Goal: Task Accomplishment & Management: Complete application form

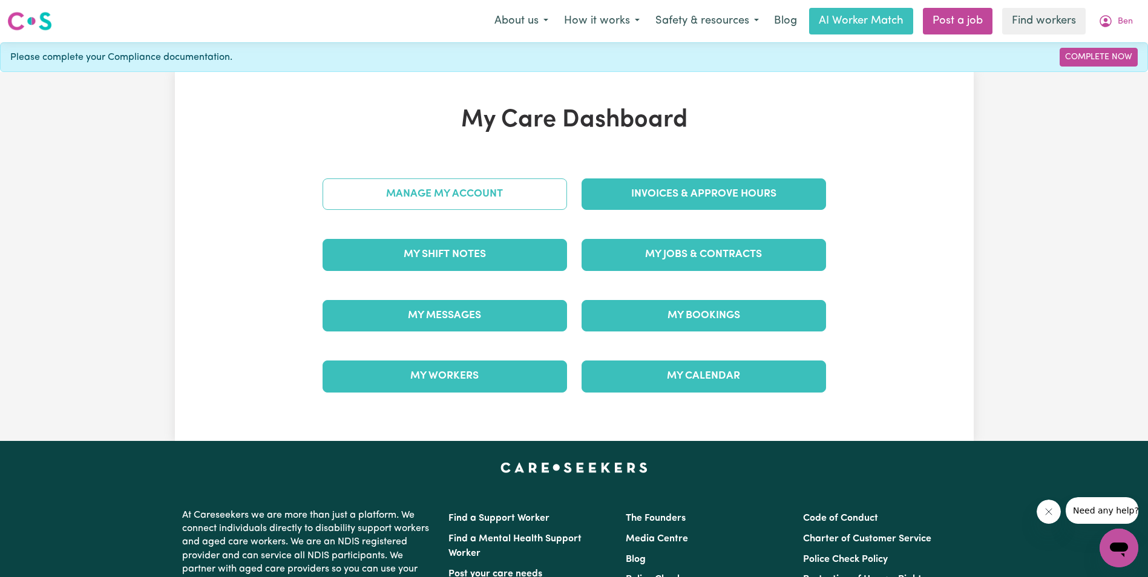
click at [458, 197] on link "Manage My Account" at bounding box center [445, 194] width 244 height 31
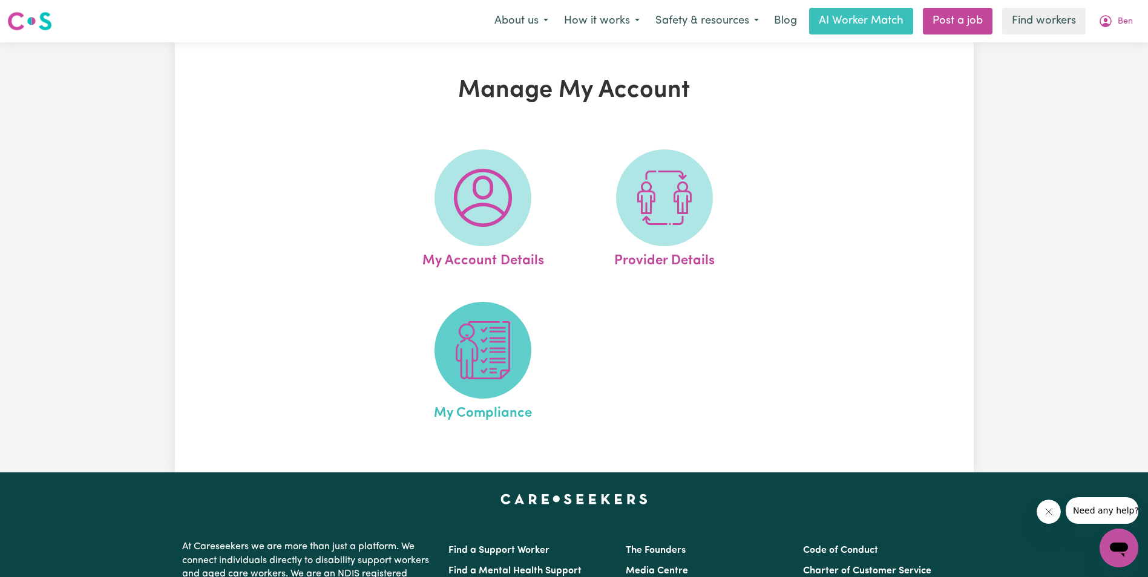
click at [493, 355] on img at bounding box center [483, 350] width 58 height 58
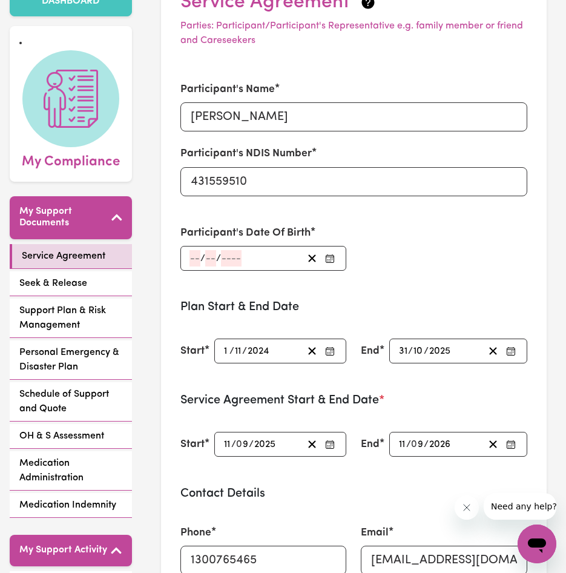
scroll to position [94, 0]
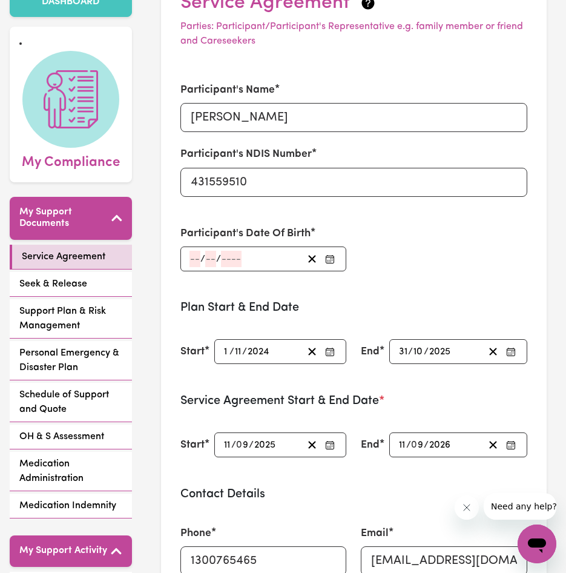
click at [197, 259] on input "number" at bounding box center [194, 259] width 11 height 16
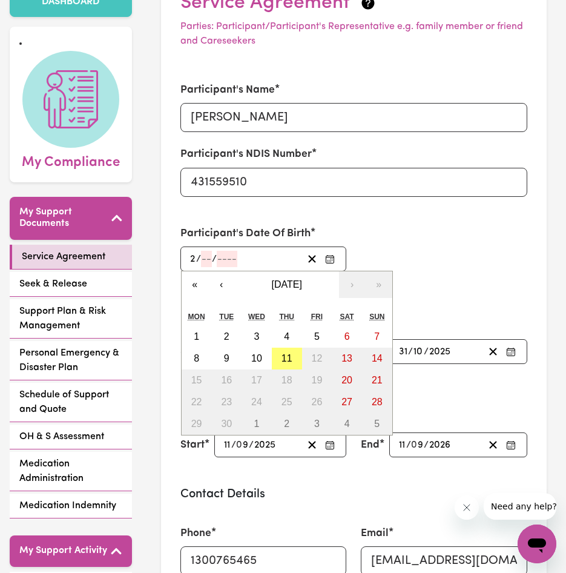
type input "27"
click at [210, 256] on input "number" at bounding box center [211, 259] width 11 height 16
type input "11"
type input "0001-11-27"
type input "1"
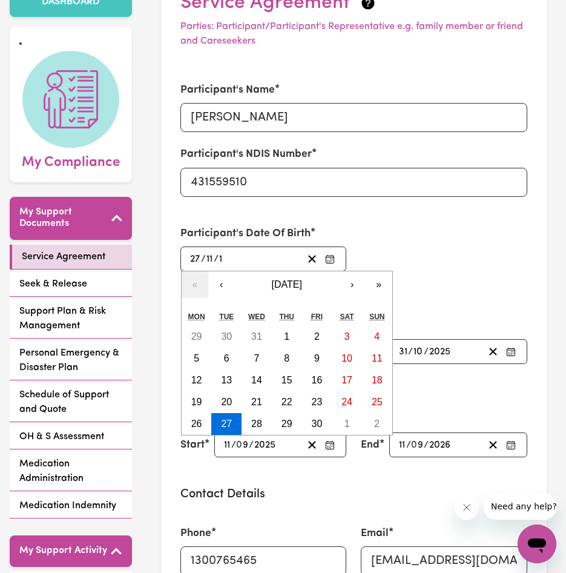
type input "0019-11-27"
type input "19"
type input "0197-11-27"
type input "197"
type input "[DATE]"
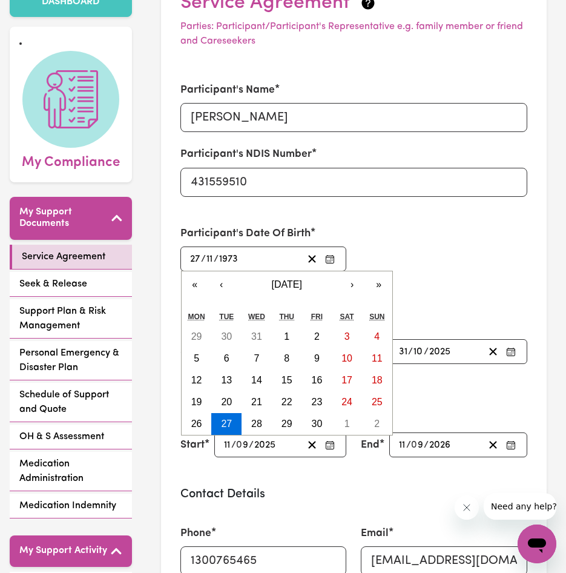
type input "1973"
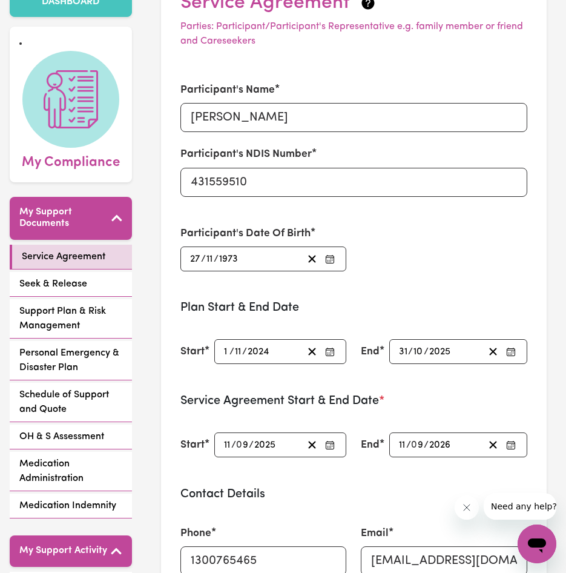
click at [433, 248] on div "Participant's Name [PERSON_NAME] Participant's NDIS Number 431559510 Participan…" at bounding box center [353, 177] width 361 height 218
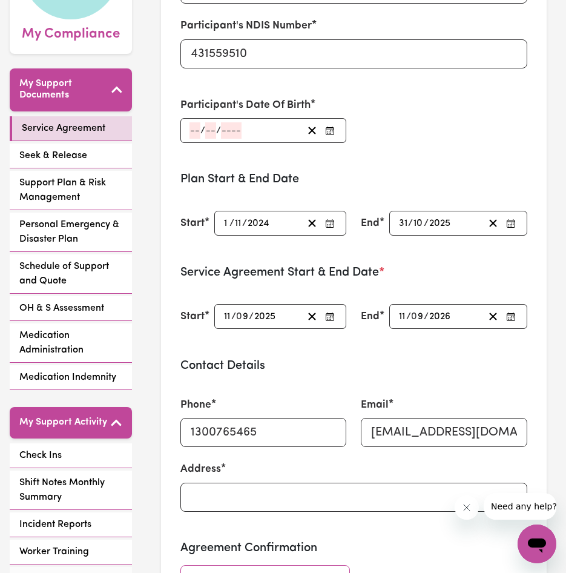
scroll to position [223, 0]
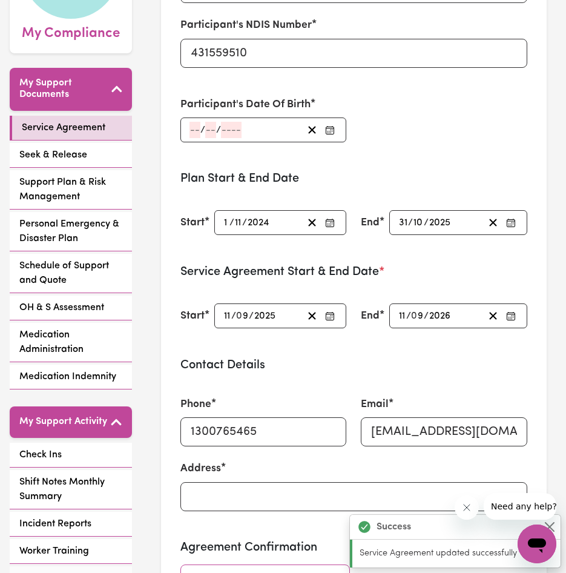
type input "[DATE]"
type input "27"
type input "11"
type input "1973"
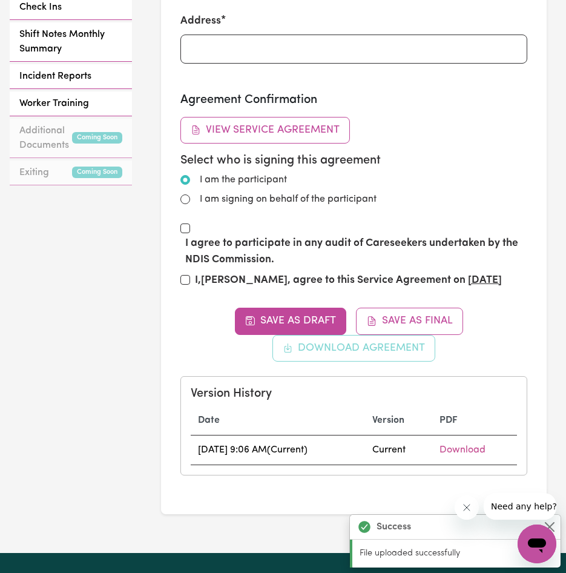
scroll to position [671, 0]
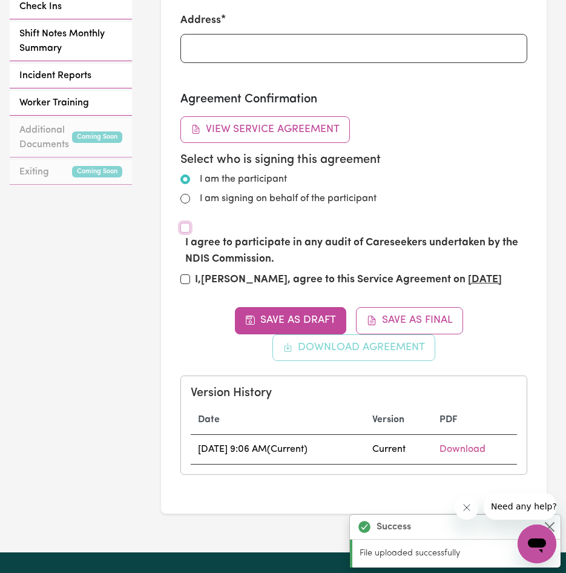
click at [186, 227] on input "I agree to participate in any audit of Careseekers undertaken by the NDIS Commi…" at bounding box center [185, 228] width 10 height 10
checkbox input "true"
click at [182, 278] on input "I, [PERSON_NAME] , agree to this Service Agreement on [DATE]" at bounding box center [185, 279] width 10 height 10
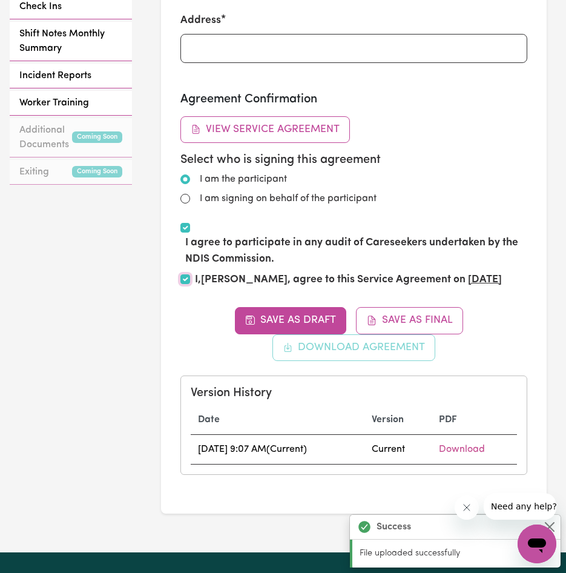
checkbox input "true"
click at [184, 196] on input "I am signing on behalf of the participant" at bounding box center [185, 199] width 10 height 10
radio input "true"
radio input "false"
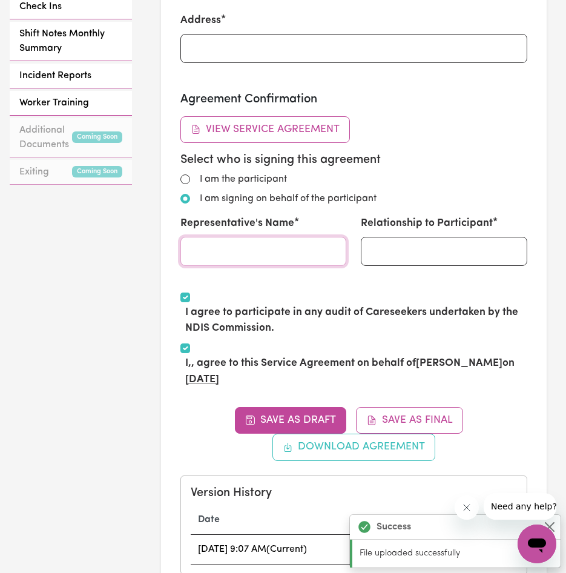
click at [219, 252] on input "Representative's Name" at bounding box center [263, 251] width 166 height 29
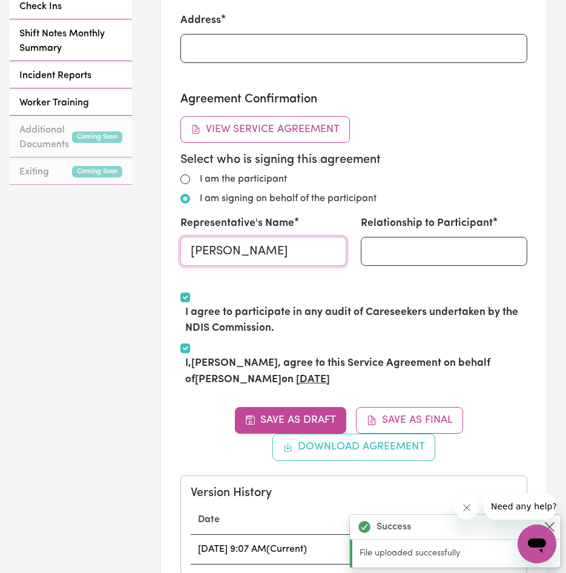
type input "[PERSON_NAME]"
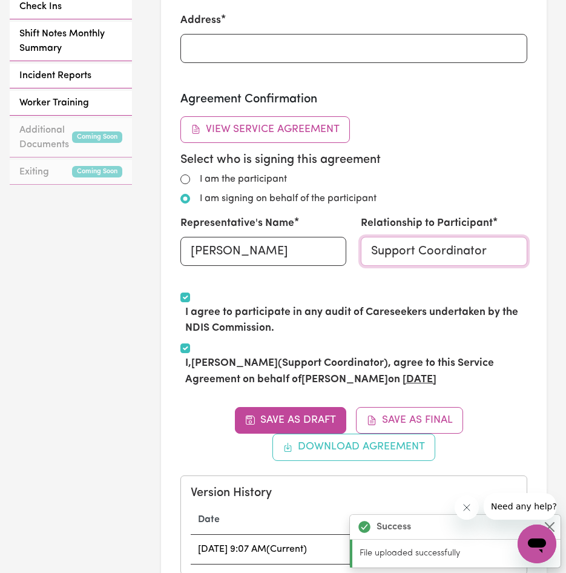
type input "Support Coordinator"
click at [492, 146] on div "Agreement Confirmation View Service Agreement Select who is signing this agreem…" at bounding box center [353, 242] width 347 height 300
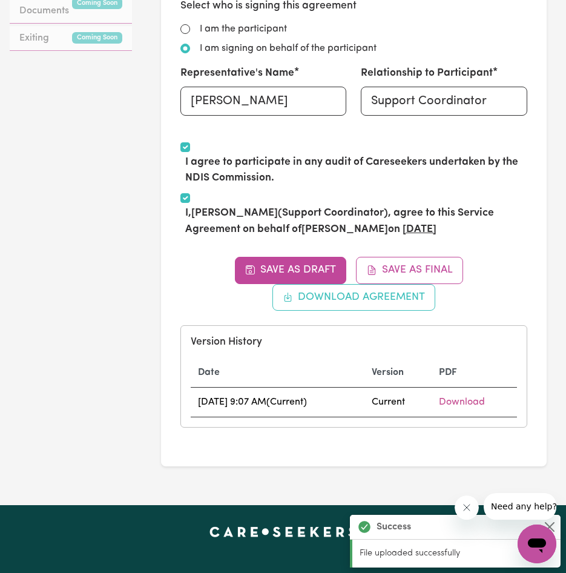
scroll to position [0, 0]
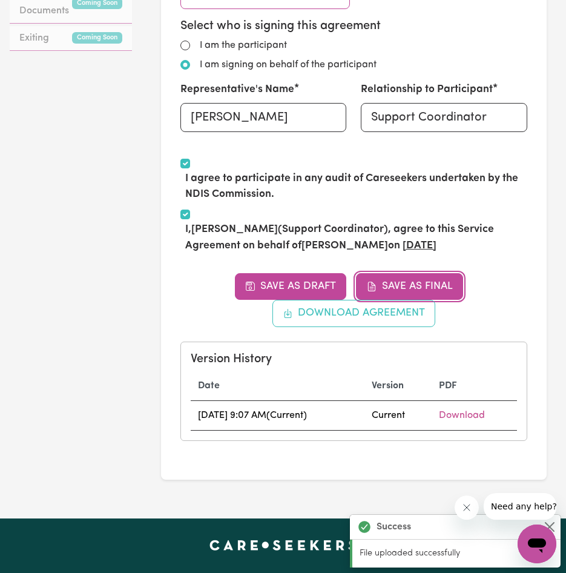
click at [413, 285] on button "Save as Final" at bounding box center [409, 286] width 107 height 27
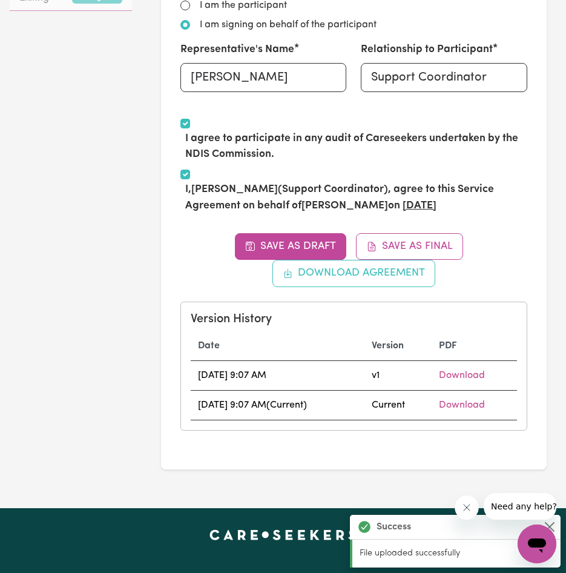
scroll to position [844, 0]
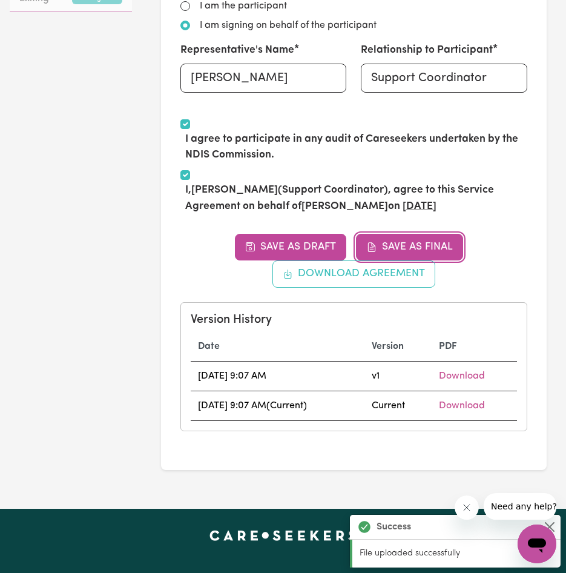
click at [416, 240] on button "Save as Final" at bounding box center [409, 247] width 107 height 27
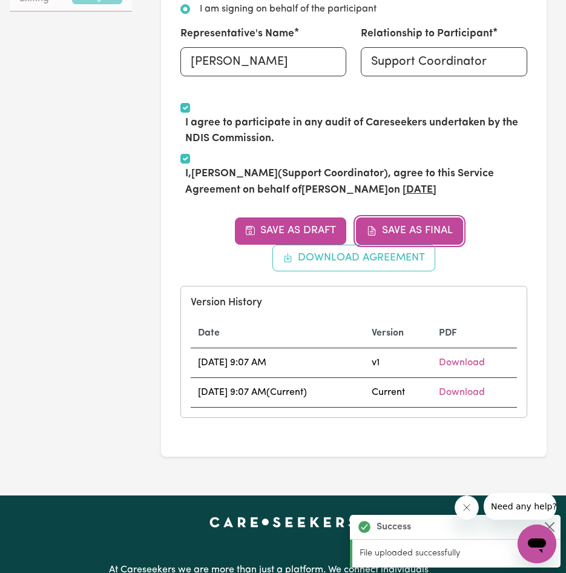
scroll to position [0, 0]
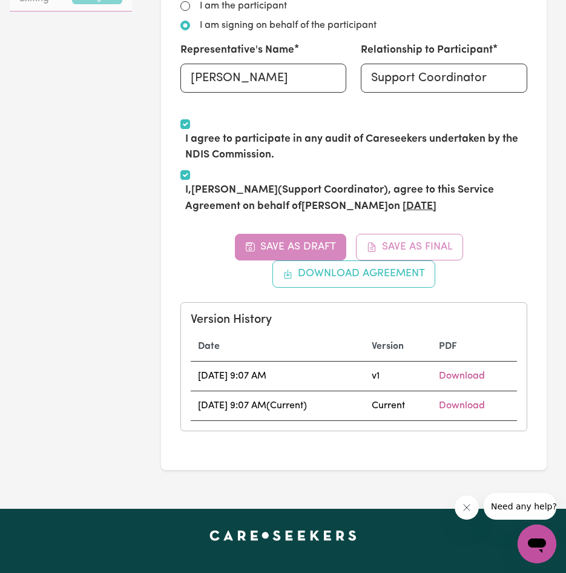
click at [416, 240] on div "Save as Draft Save as Final Download Agreement Version History Date Version PDF…" at bounding box center [353, 332] width 347 height 197
